Goal: Information Seeking & Learning: Learn about a topic

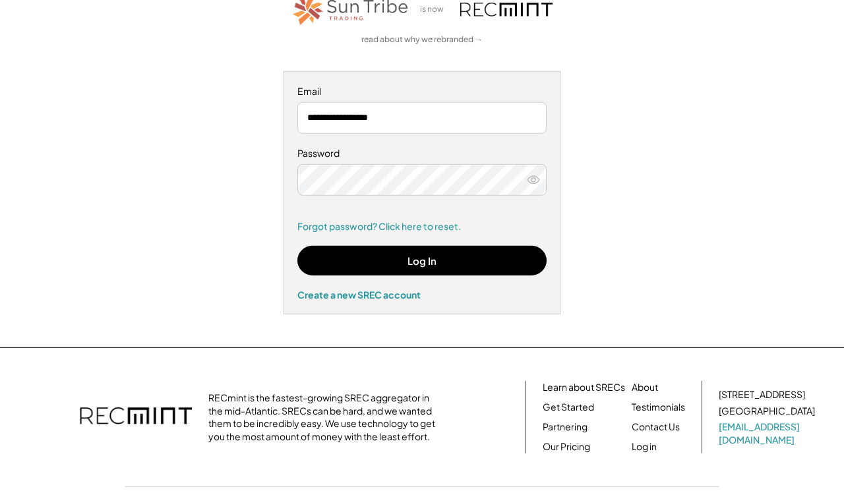
scroll to position [102, 0]
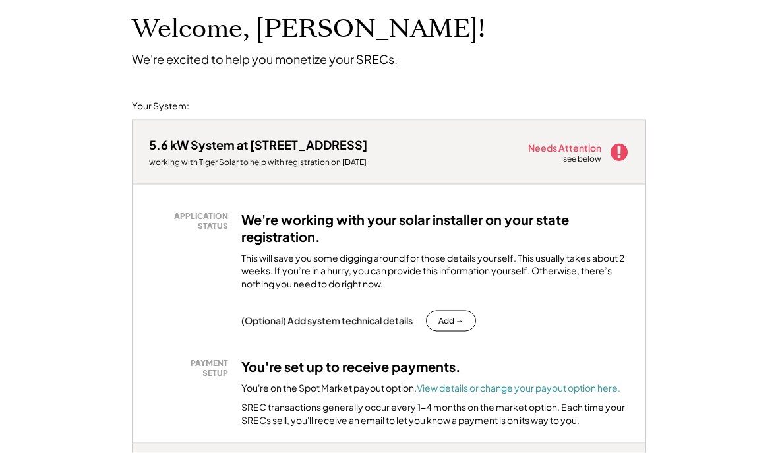
scroll to position [80, 0]
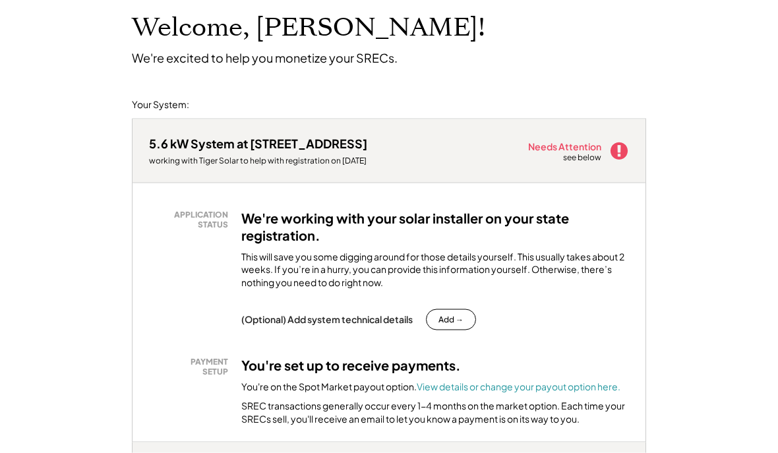
click at [573, 148] on div "Needs Attention" at bounding box center [565, 146] width 74 height 9
click at [625, 148] on use at bounding box center [618, 150] width 17 height 17
click at [619, 147] on icon at bounding box center [619, 151] width 20 height 20
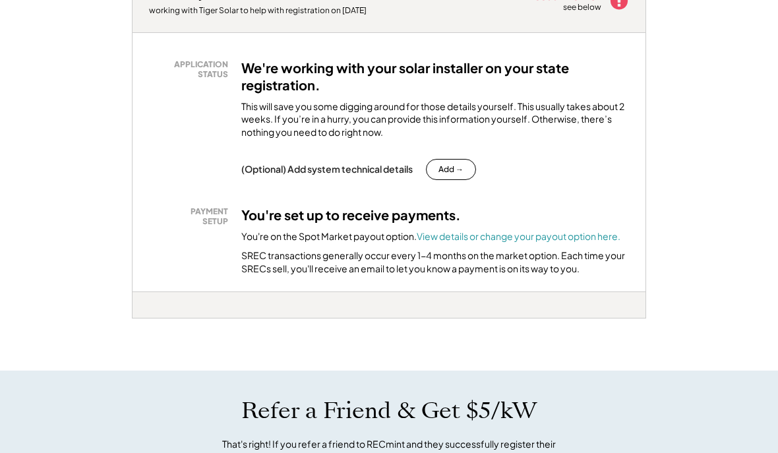
scroll to position [230, 0]
click at [548, 238] on font "View details or change your payout option here." at bounding box center [519, 237] width 204 height 12
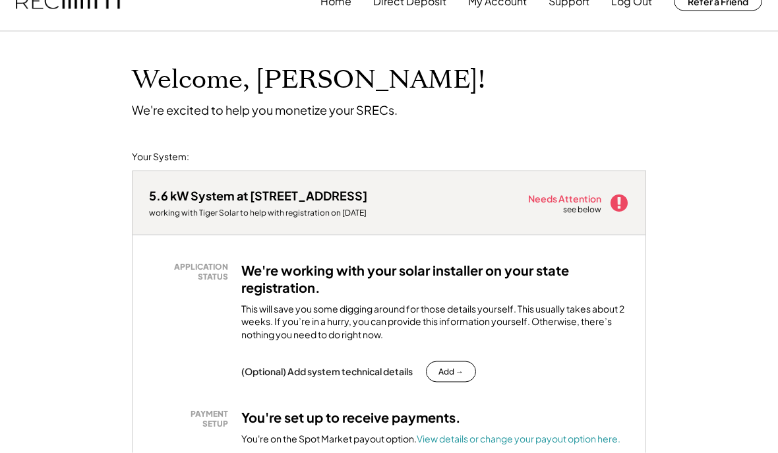
scroll to position [0, 0]
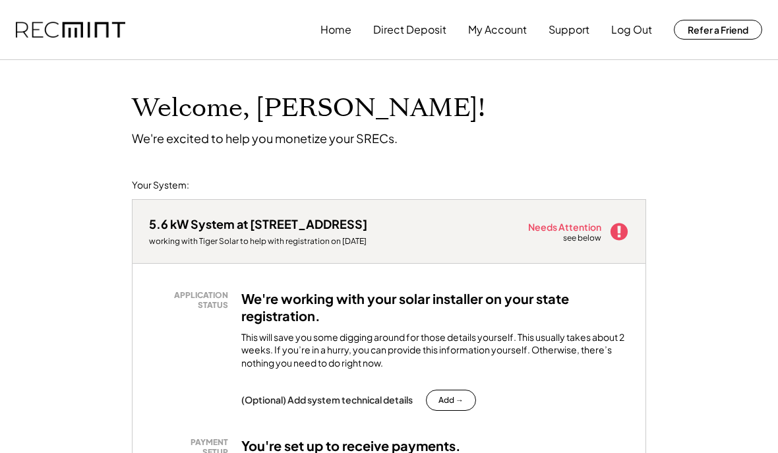
click at [631, 36] on button "Log Out" at bounding box center [631, 29] width 41 height 26
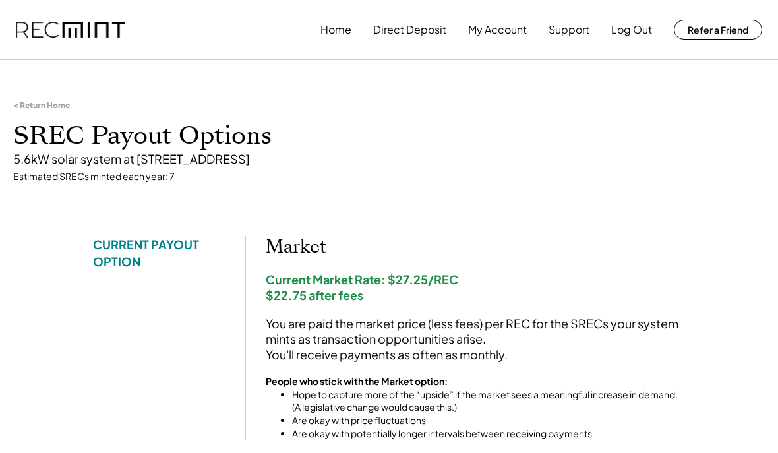
click at [417, 32] on button "Direct Deposit" at bounding box center [409, 29] width 73 height 26
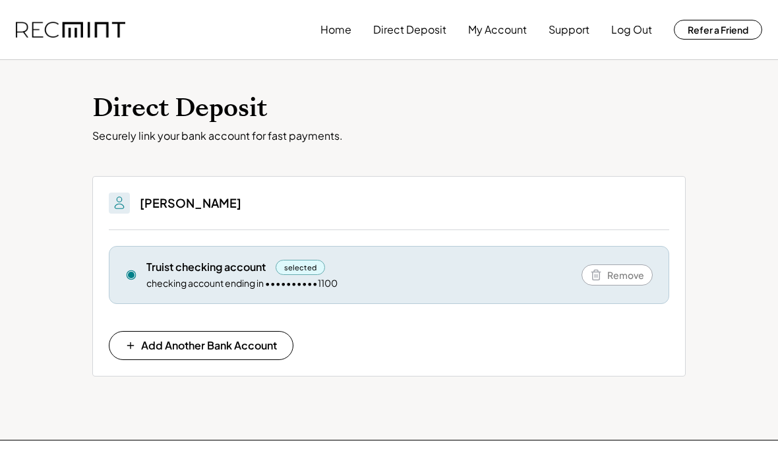
click at [333, 40] on button "Home" at bounding box center [335, 29] width 31 height 26
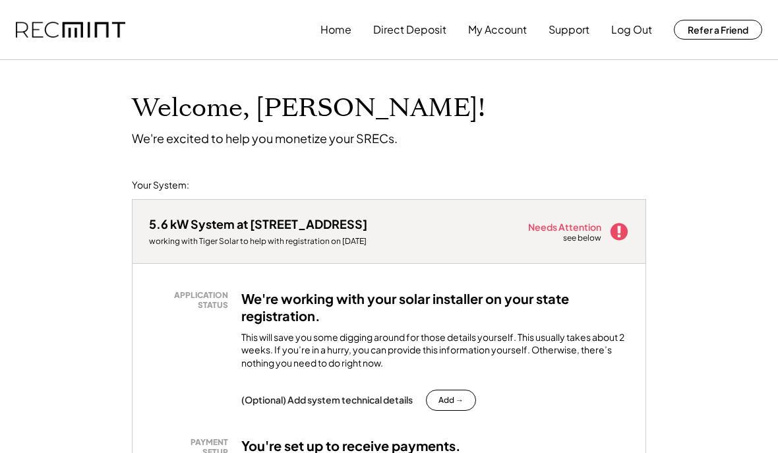
click at [574, 35] on button "Support" at bounding box center [568, 29] width 41 height 26
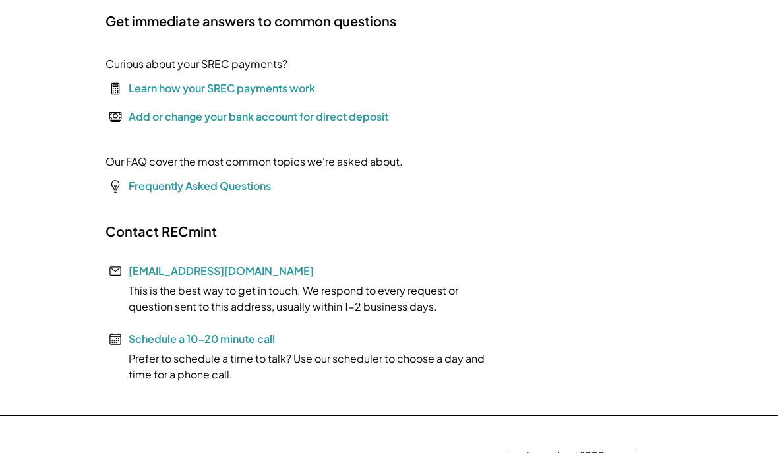
scroll to position [140, 0]
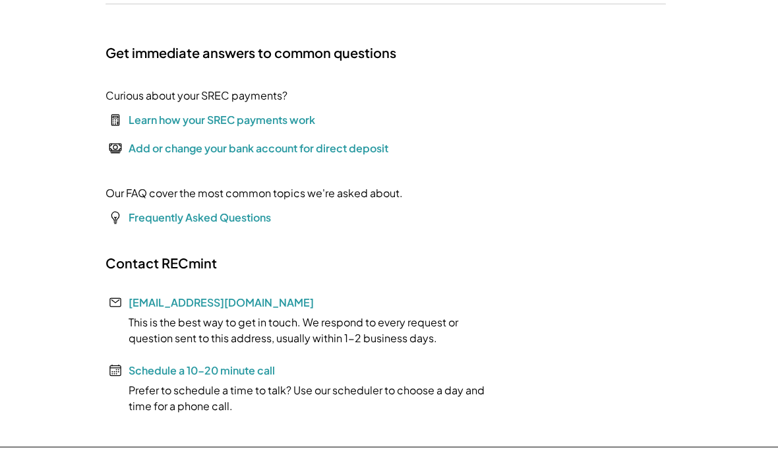
click at [165, 306] on link "help@recmint.com" at bounding box center [221, 302] width 185 height 14
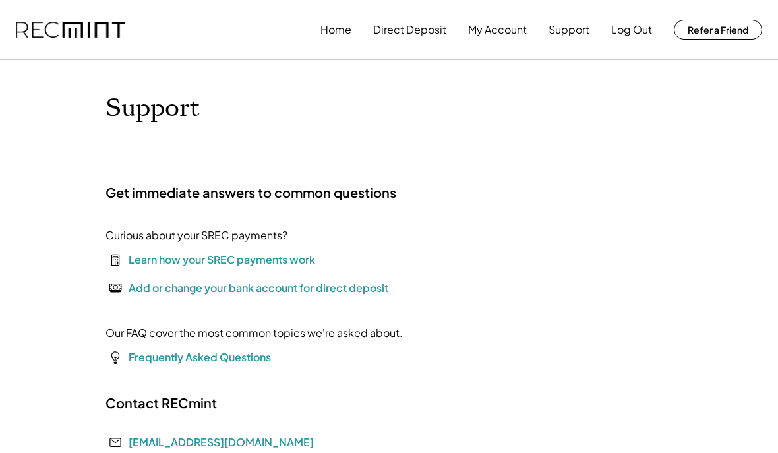
click at [282, 263] on div "Learn how your SREC payments work" at bounding box center [222, 260] width 187 height 16
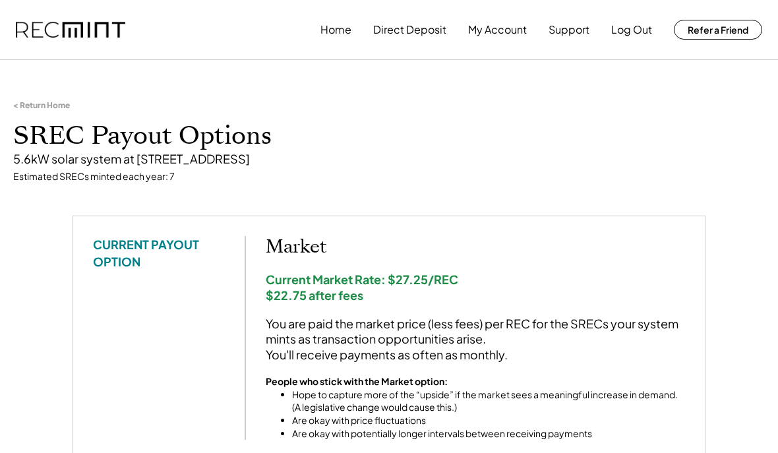
click at [492, 34] on button "My Account" at bounding box center [497, 29] width 59 height 26
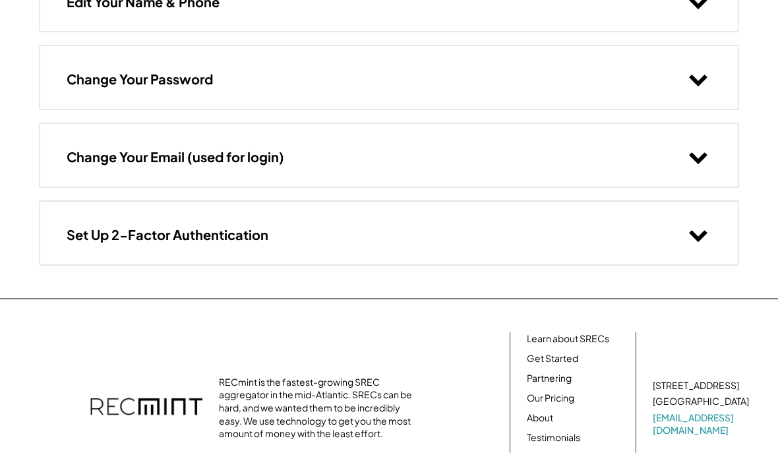
scroll to position [170, 0]
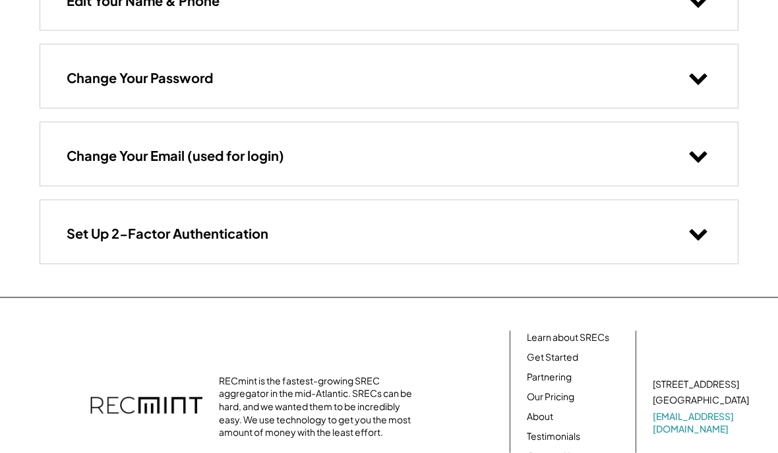
click at [578, 340] on link "Learn about SRECs" at bounding box center [568, 337] width 82 height 13
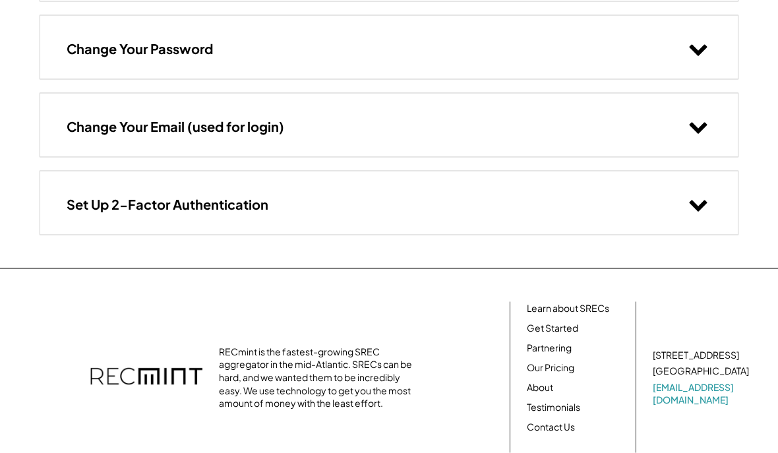
scroll to position [200, 0]
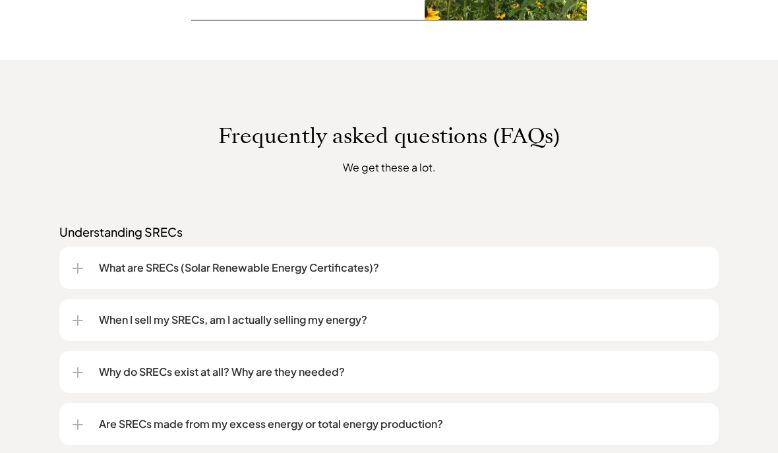
scroll to position [907, 0]
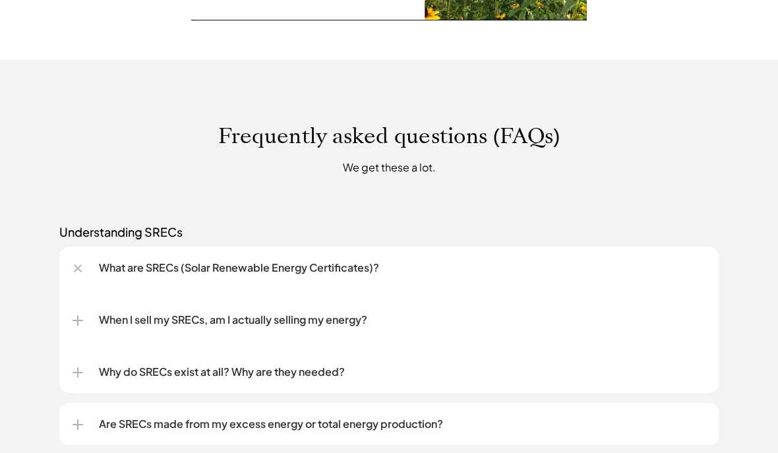
click at [76, 272] on div at bounding box center [78, 268] width 15 height 15
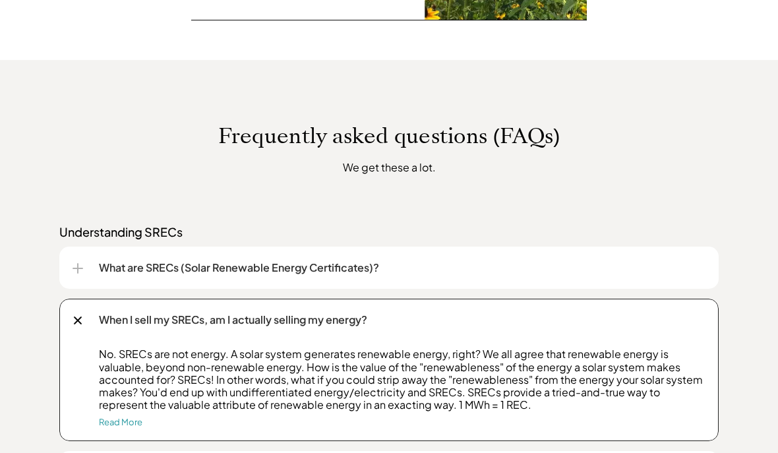
click at [73, 320] on div at bounding box center [78, 320] width 15 height 15
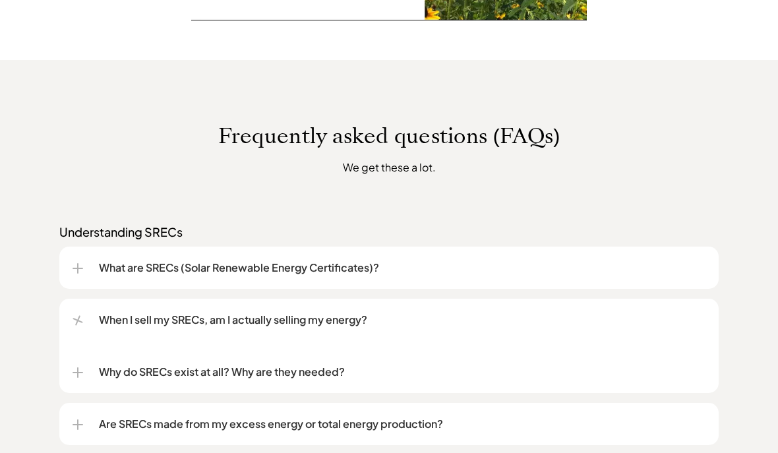
click at [74, 318] on div at bounding box center [78, 321] width 14 height 14
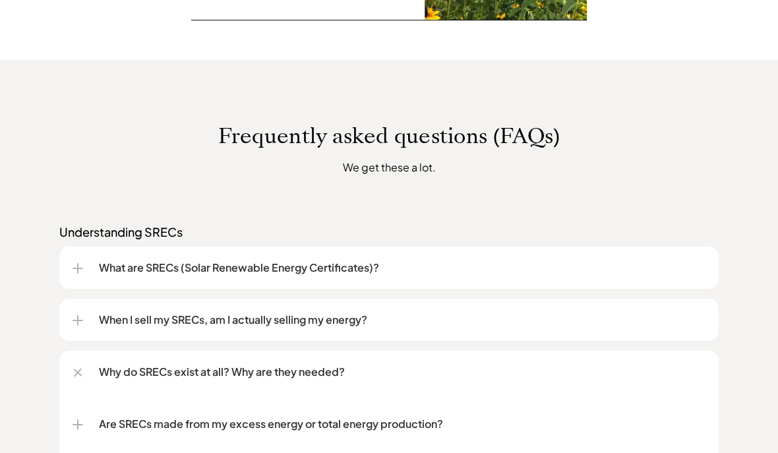
click at [80, 377] on div at bounding box center [78, 372] width 15 height 15
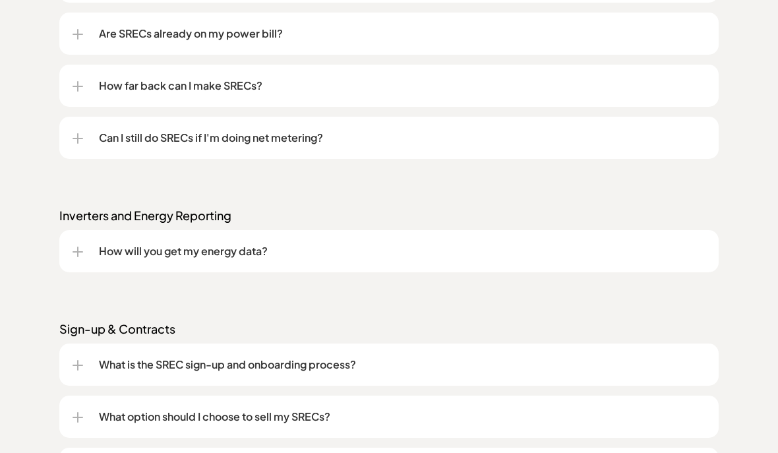
scroll to position [1515, 0]
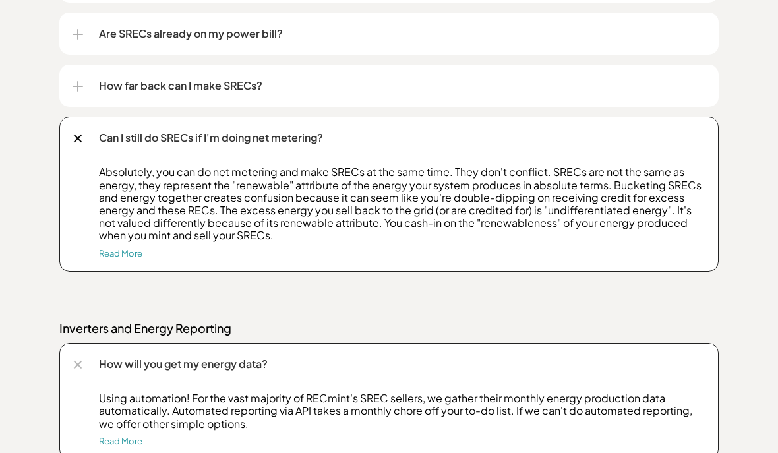
click at [78, 360] on div at bounding box center [78, 364] width 15 height 15
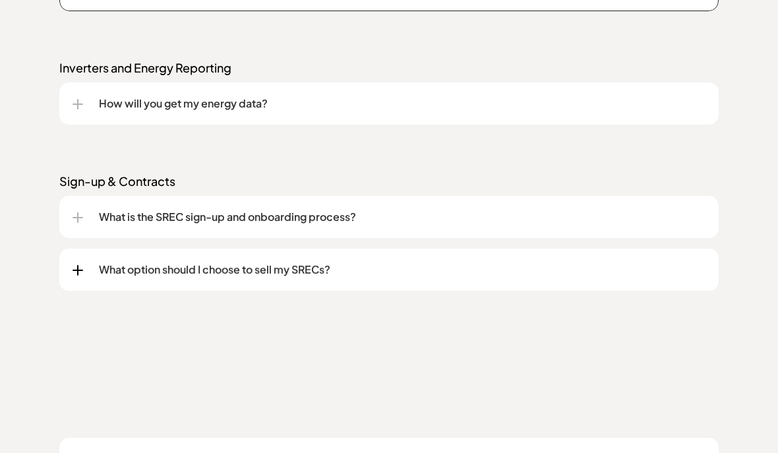
scroll to position [1775, 0]
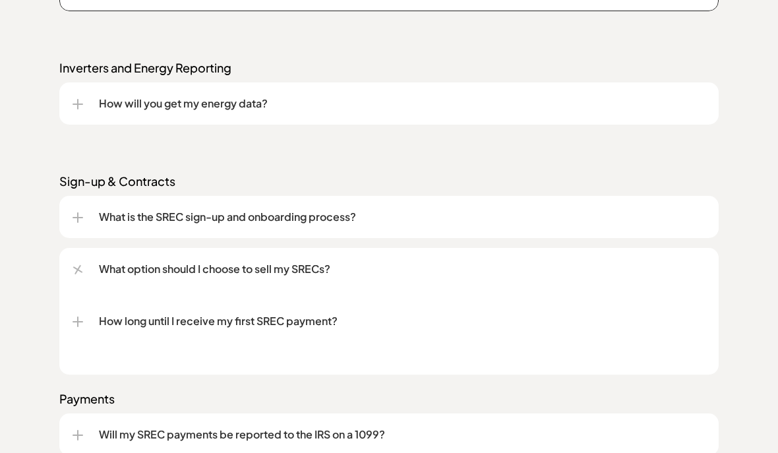
click at [75, 270] on div at bounding box center [78, 269] width 10 height 7
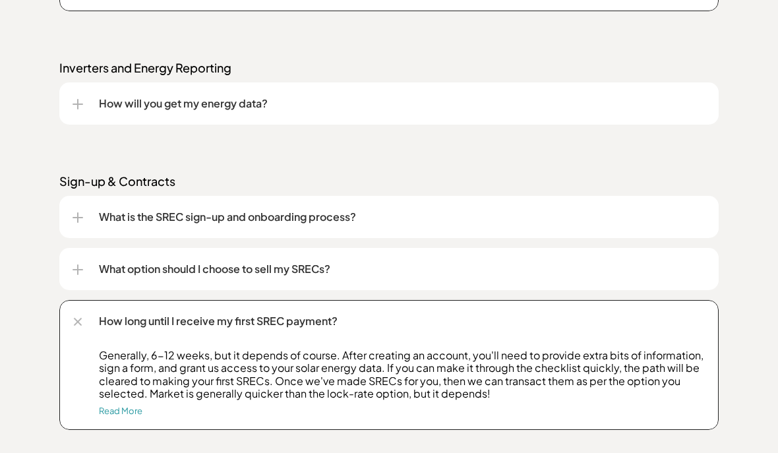
click at [74, 319] on div at bounding box center [78, 322] width 9 height 9
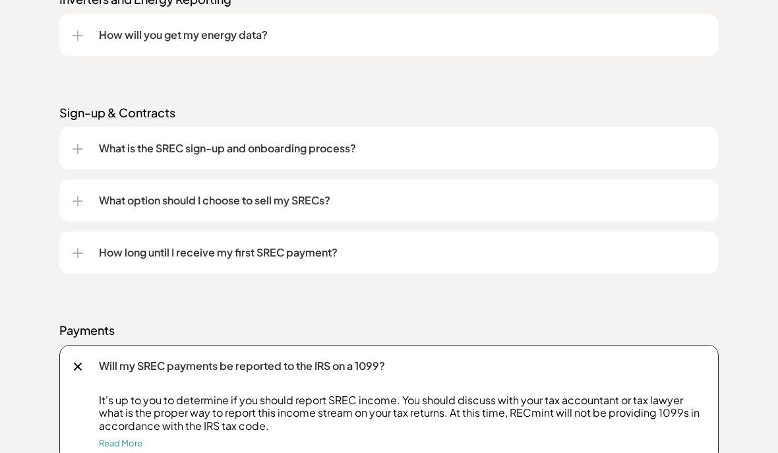
scroll to position [1844, 0]
click at [79, 370] on div at bounding box center [78, 366] width 15 height 15
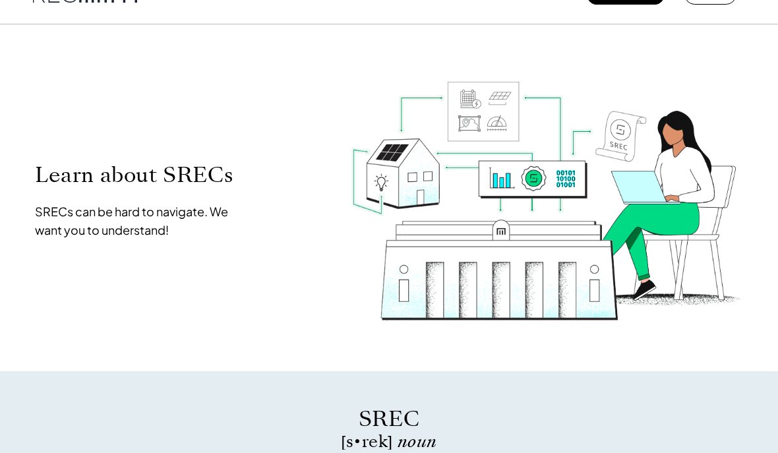
scroll to position [0, 0]
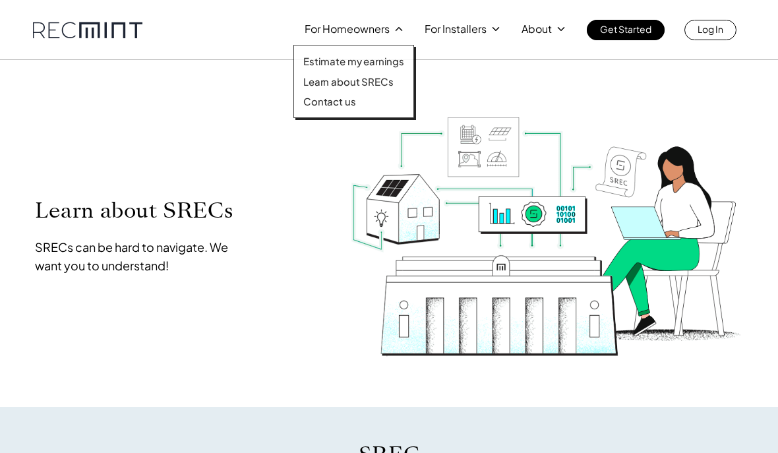
click at [531, 79] on div "Learn about SRECs SRECs can be hard to navigate. We want you to understand!" at bounding box center [388, 233] width 751 height 333
